Goal: Register for event/course

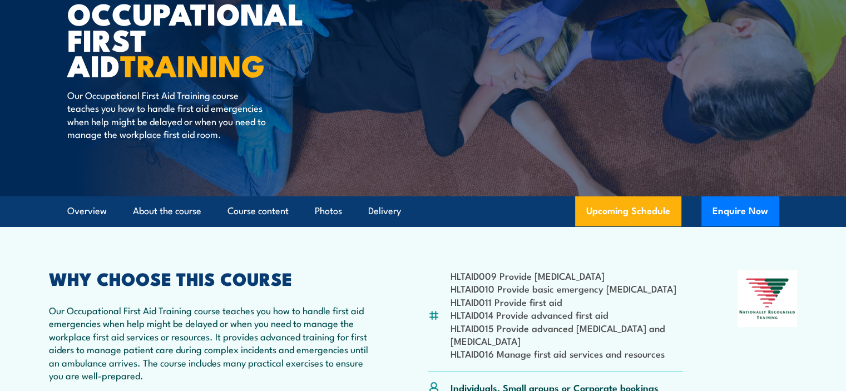
scroll to position [110, 0]
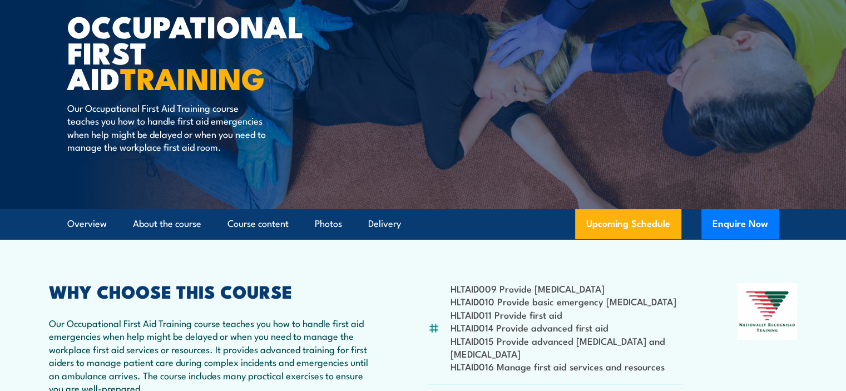
click at [835, 42] on img at bounding box center [423, 49] width 846 height 319
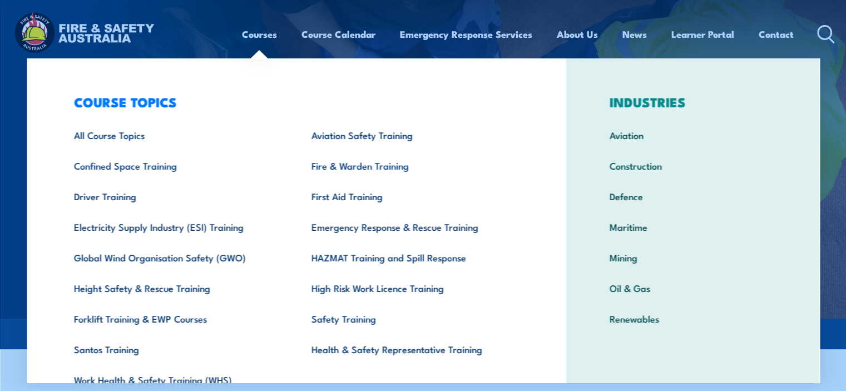
click at [260, 33] on link "Courses" at bounding box center [259, 33] width 35 height 29
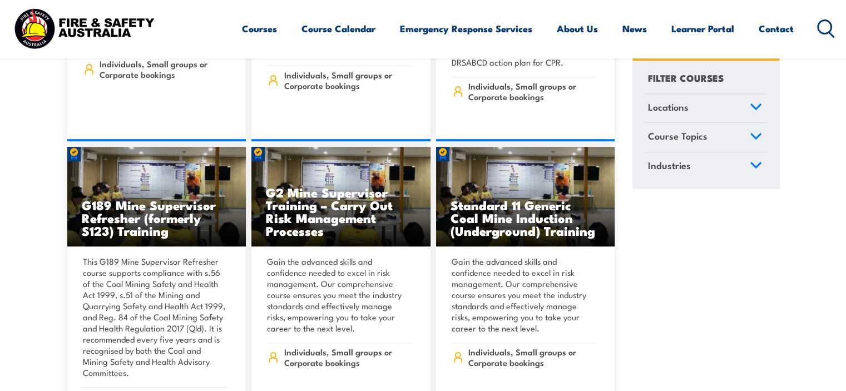
scroll to position [531, 0]
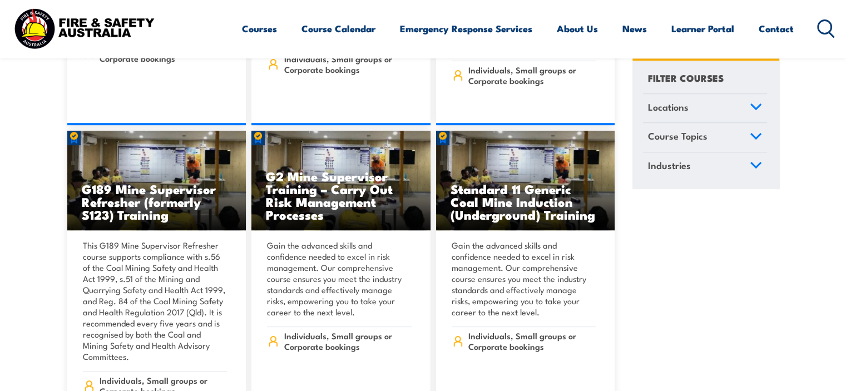
click at [844, 41] on header "Courses Course Calendar Emergency Response Services Services Overview Emergency…" at bounding box center [423, 29] width 846 height 58
click at [757, 139] on icon at bounding box center [756, 136] width 12 height 8
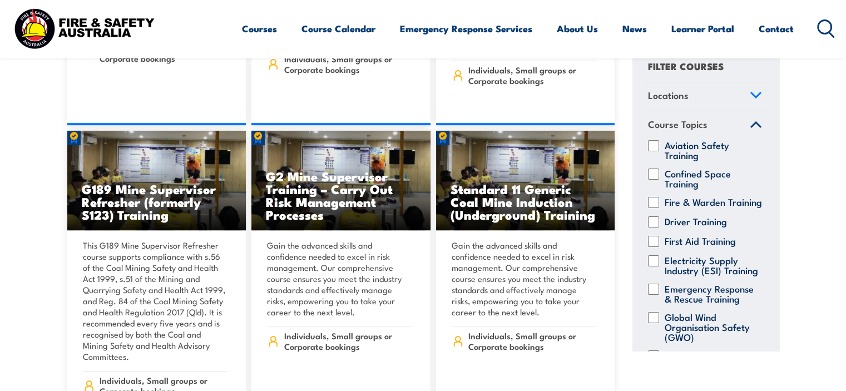
scroll to position [14, 0]
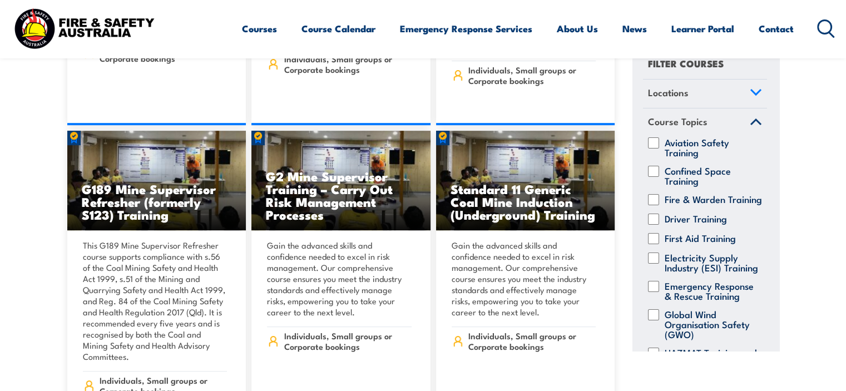
click at [656, 244] on input "First Aid Training" at bounding box center [653, 238] width 11 height 11
checkbox input "true"
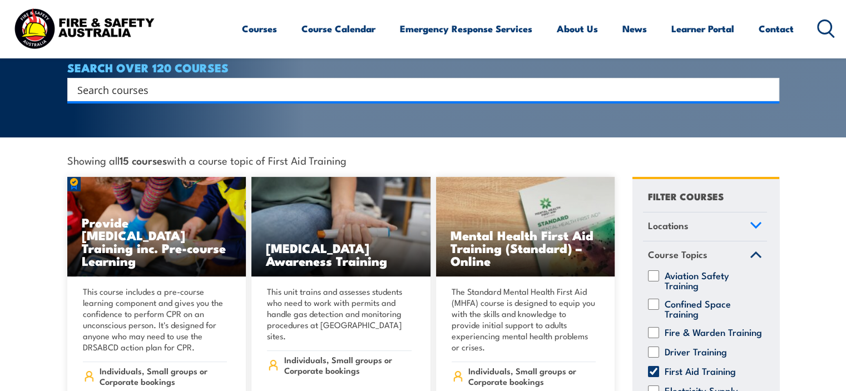
scroll to position [86, 0]
